Goal: Check status

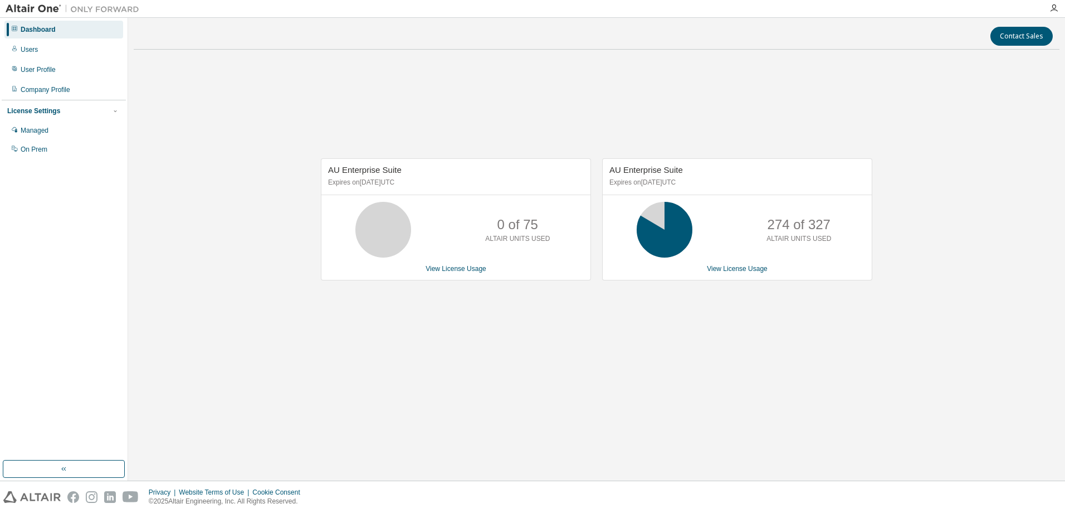
drag, startPoint x: 173, startPoint y: 131, endPoint x: 127, endPoint y: 1, distance: 137.6
click at [173, 131] on div "AU Enterprise Suite Expires on [DATE] UTC 0 of 75 ALTAIR UNITS USED View Licens…" at bounding box center [597, 225] width 926 height 333
